Goal: Task Accomplishment & Management: Use online tool/utility

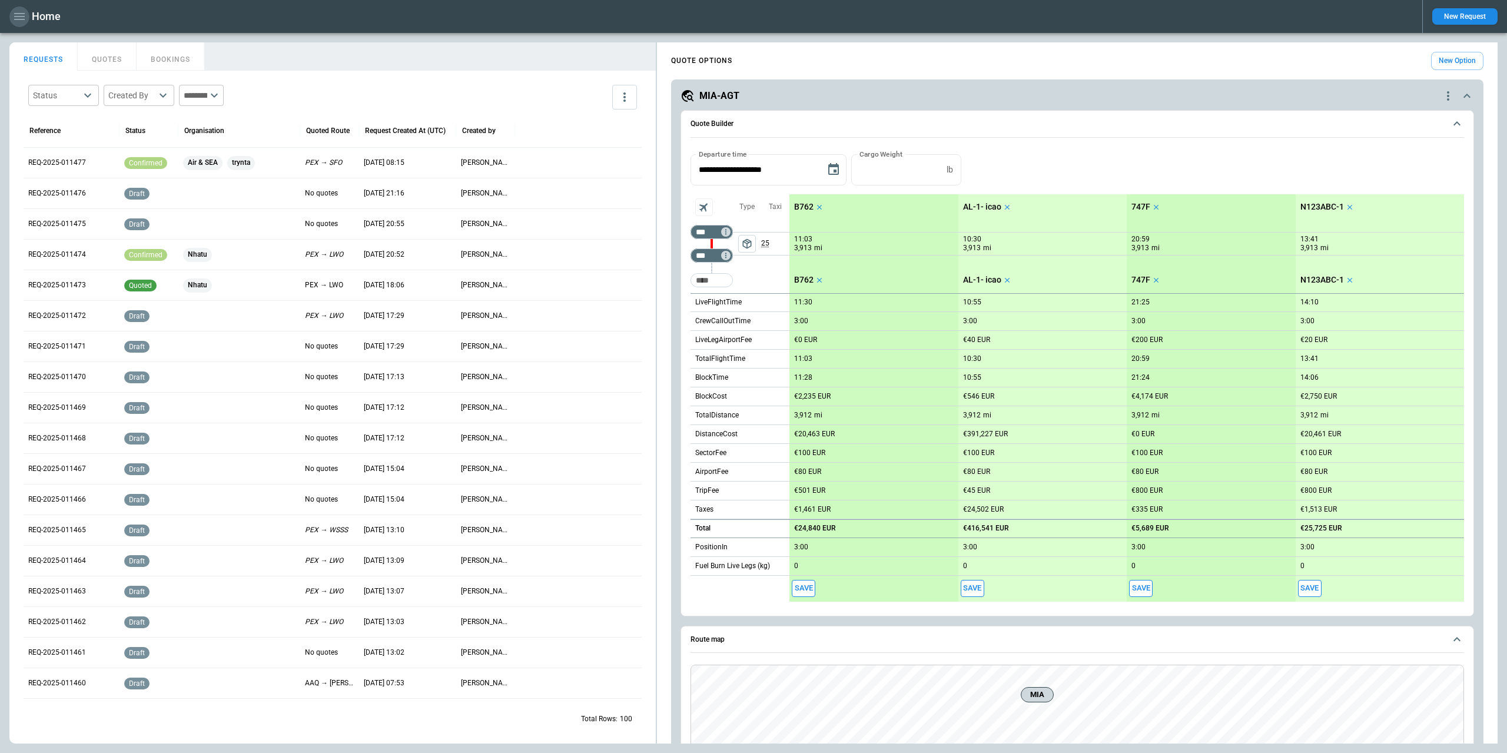
click at [20, 15] on icon "button" at bounding box center [19, 16] width 14 height 14
click at [233, 39] on div at bounding box center [753, 376] width 1507 height 753
click at [1459, 16] on button "New Request" at bounding box center [1464, 16] width 65 height 16
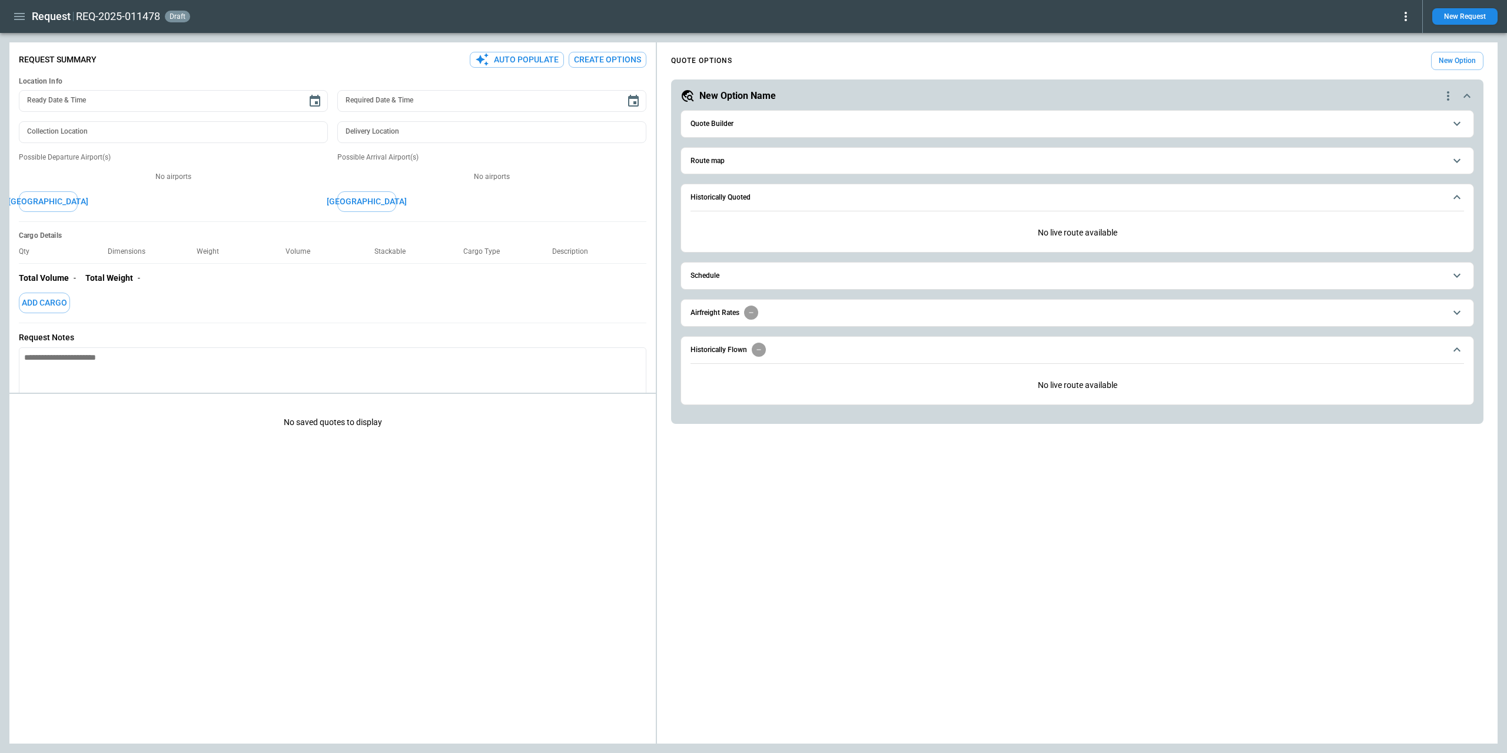
click at [752, 126] on span "Quote Builder" at bounding box center [1067, 124] width 755 height 8
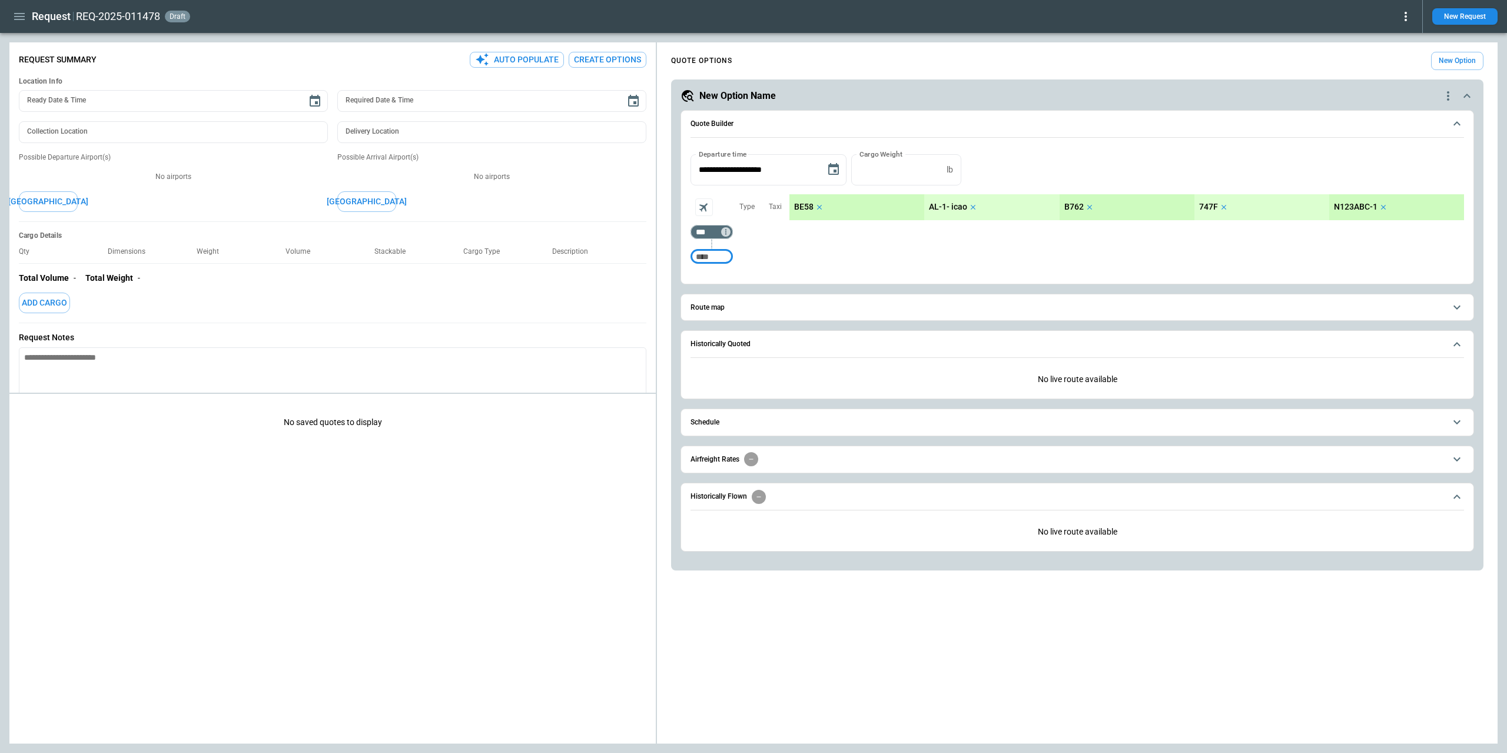
click at [715, 258] on input "Too short" at bounding box center [712, 256] width 38 height 21
type input "***"
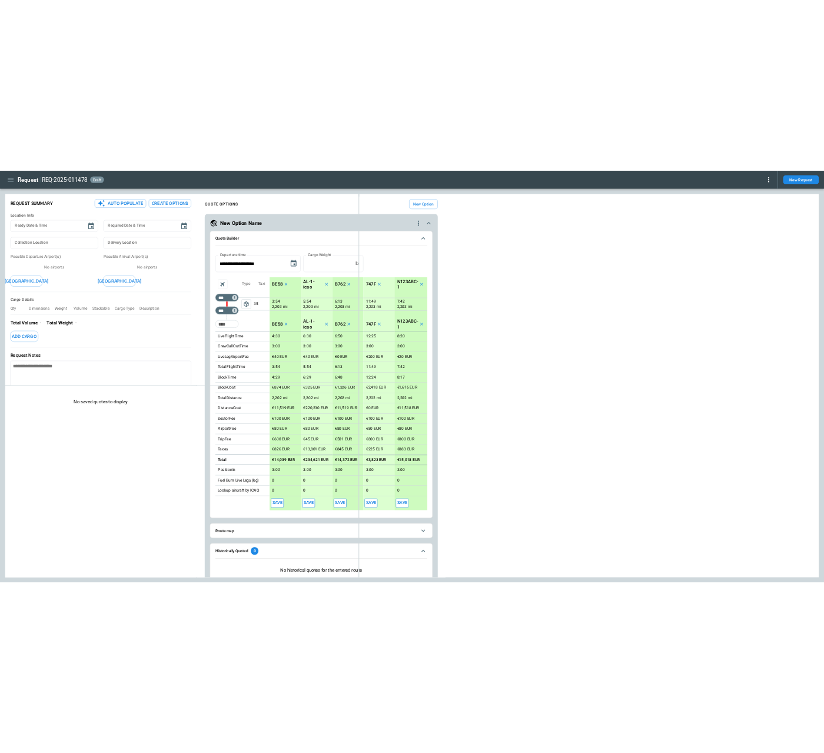
type textarea "*"
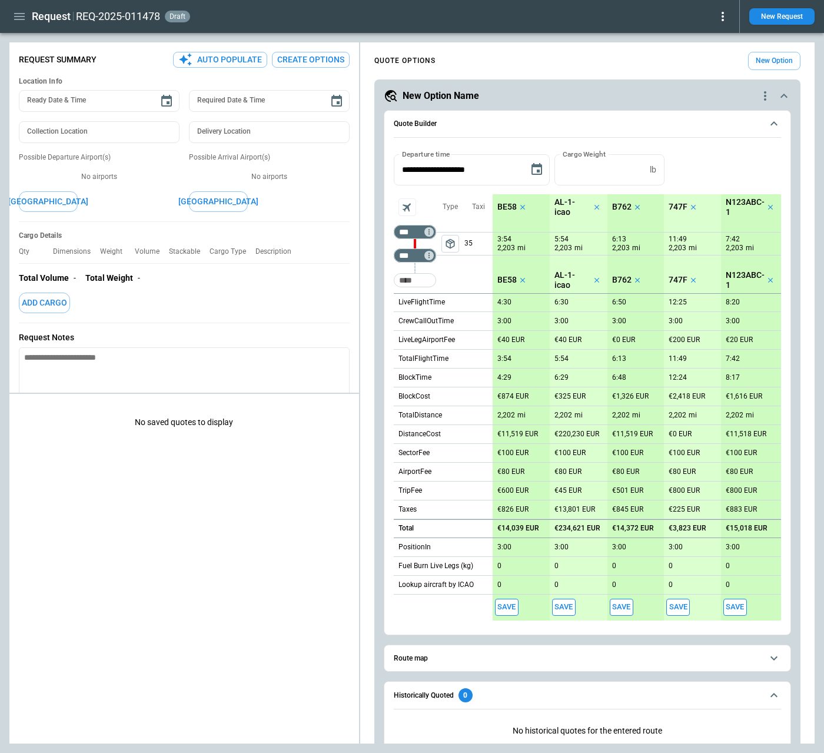
click at [765, 98] on icon "quote-option-actions" at bounding box center [765, 95] width 2 height 9
click at [732, 164] on li "Delete Quote Option" at bounding box center [721, 167] width 104 height 17
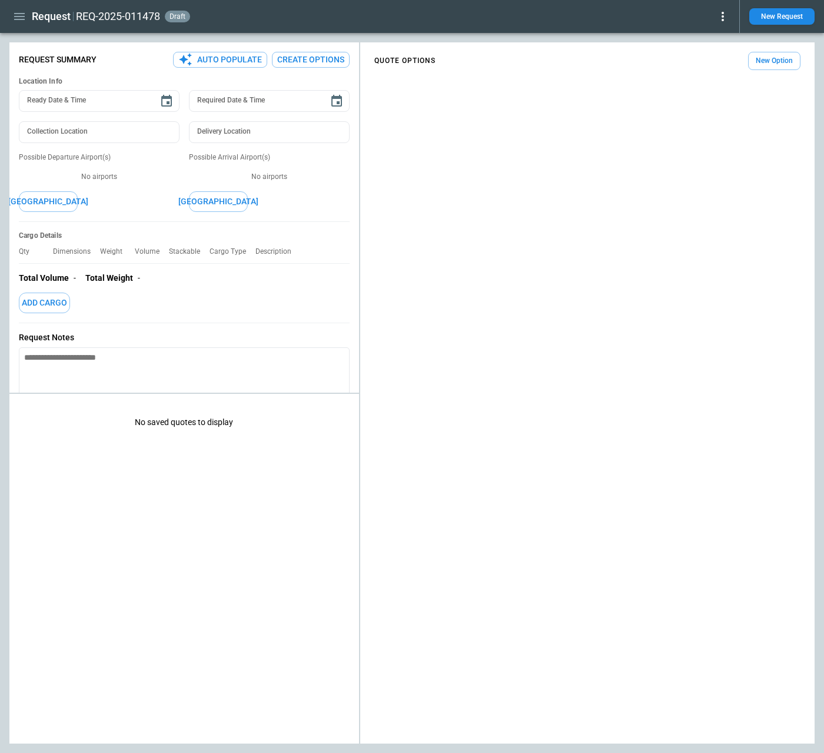
click at [762, 110] on div "QUOTE OPTIONS New Option" at bounding box center [587, 395] width 454 height 696
click at [704, 269] on div "QUOTE OPTIONS New Option" at bounding box center [587, 395] width 454 height 696
click at [762, 64] on button "New Option" at bounding box center [774, 61] width 52 height 18
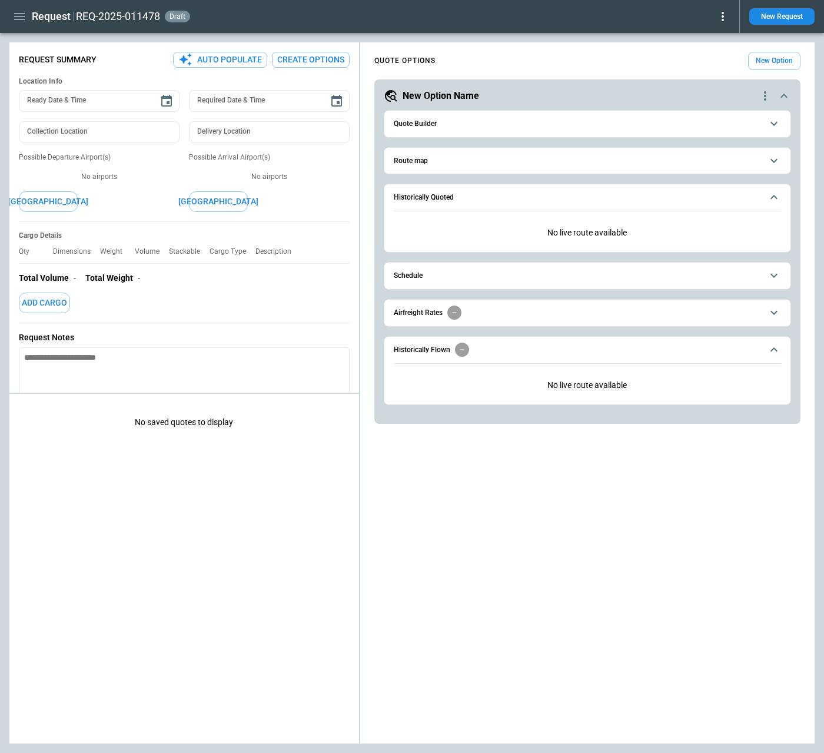
type textarea "*"
click at [426, 126] on h6 "Quote Builder" at bounding box center [415, 124] width 43 height 8
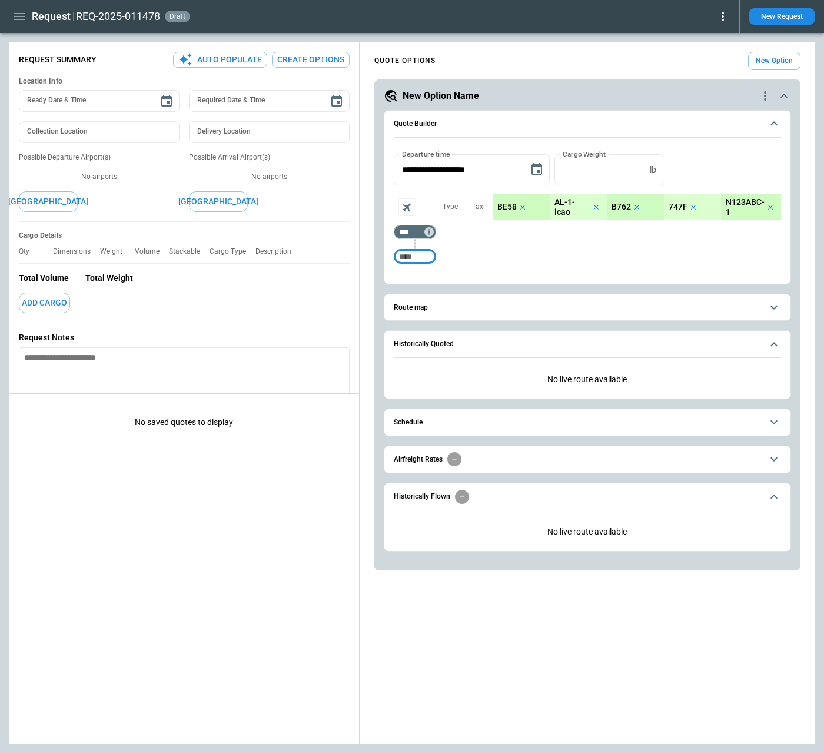
click at [422, 258] on input "Too short" at bounding box center [415, 256] width 38 height 21
type input "***"
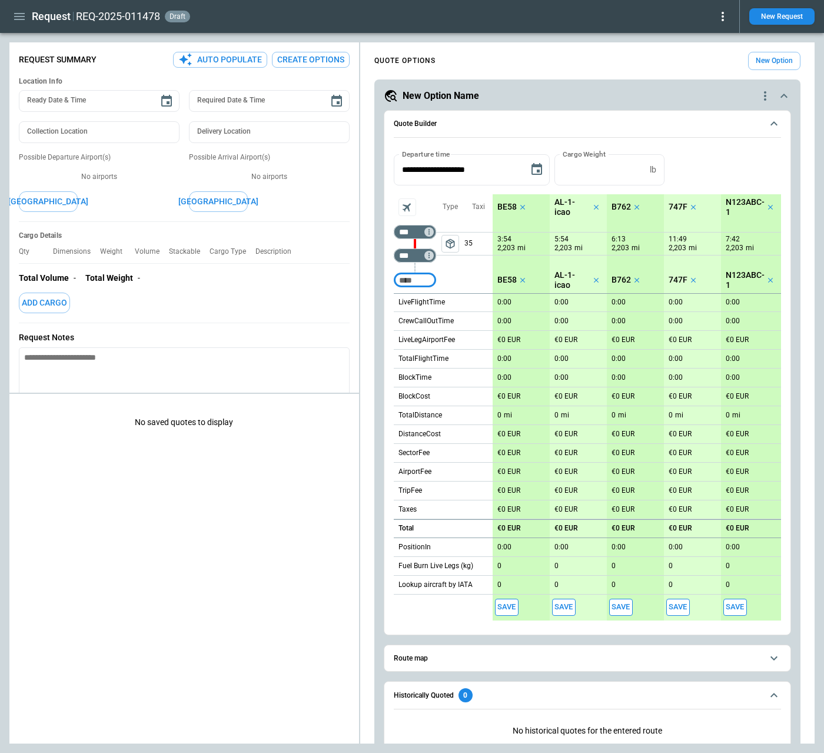
type textarea "*"
